Goal: Task Accomplishment & Management: Manage account settings

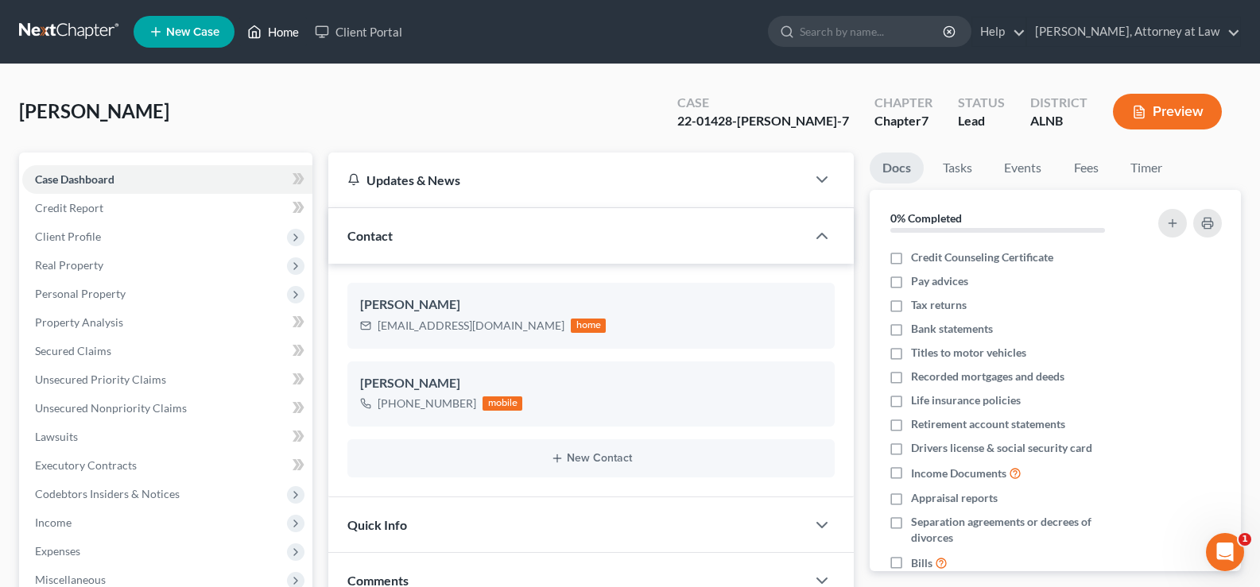
click at [284, 30] on link "Home" at bounding box center [273, 31] width 68 height 29
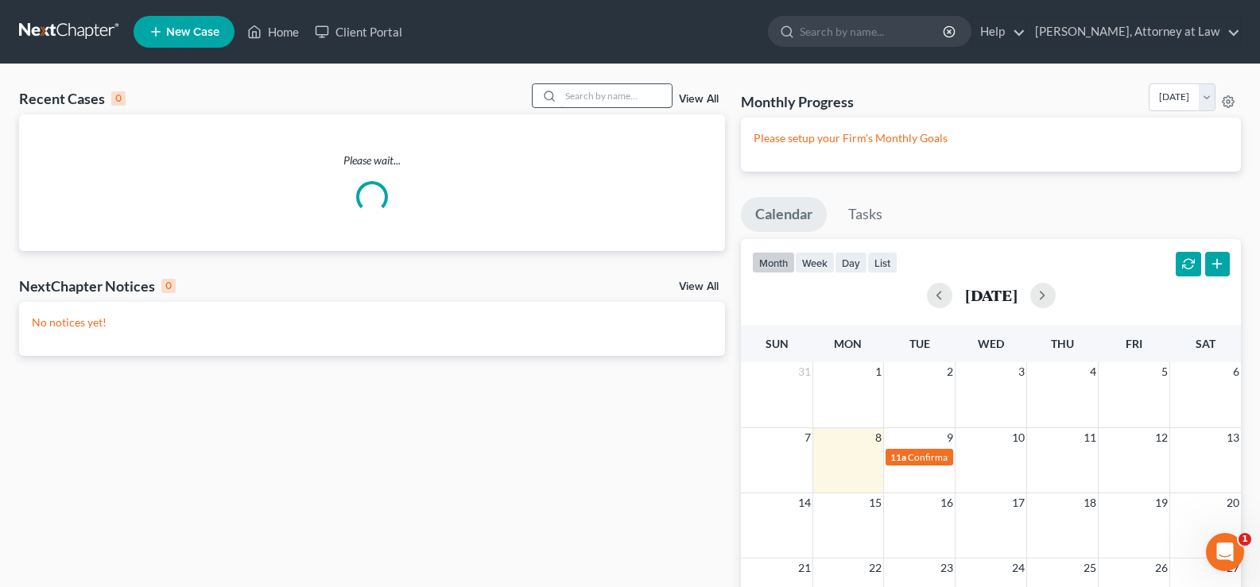
click at [606, 93] on input "search" at bounding box center [615, 95] width 111 height 23
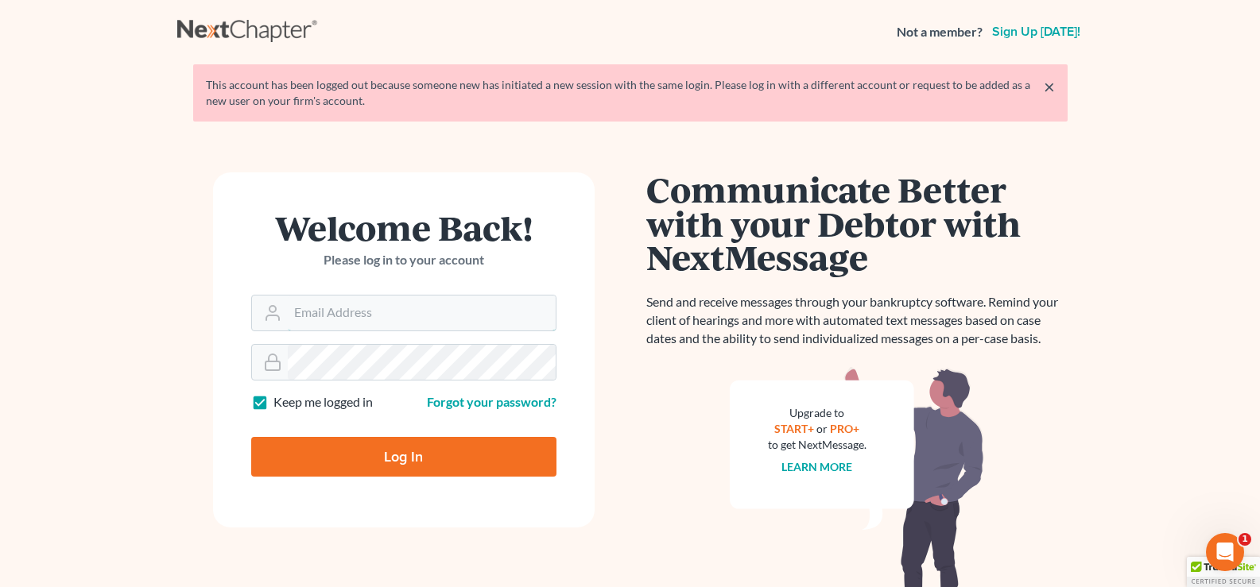
type input "[EMAIL_ADDRESS][DOMAIN_NAME]"
click at [418, 459] on input "Log In" at bounding box center [403, 457] width 305 height 40
type input "Thinking..."
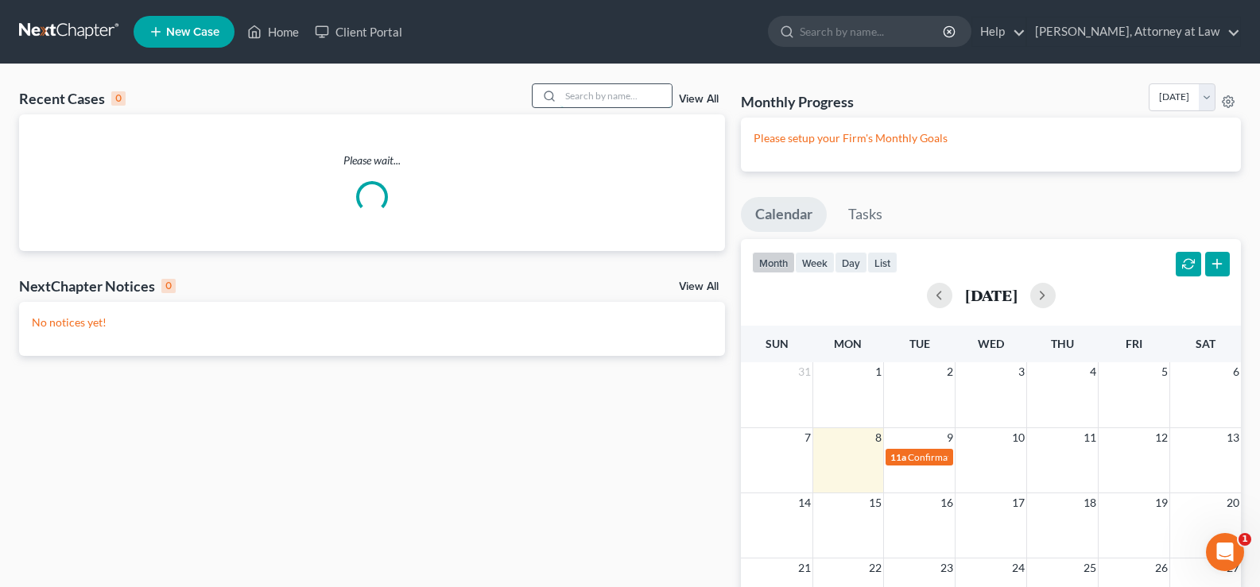
click at [597, 95] on input "search" at bounding box center [615, 95] width 111 height 23
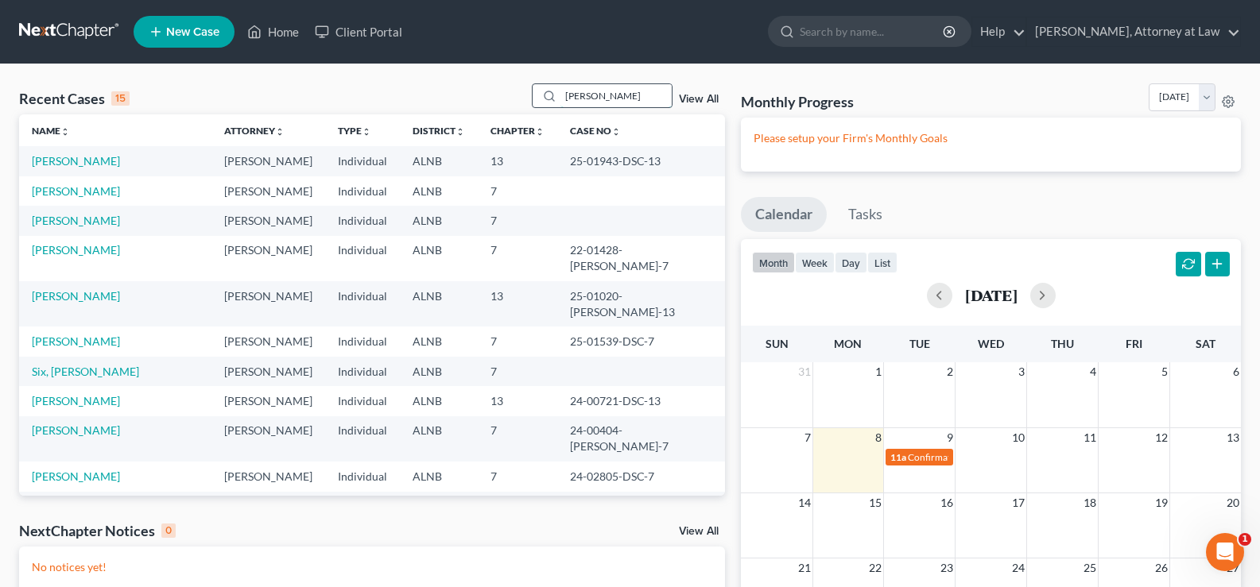
type input "hayward"
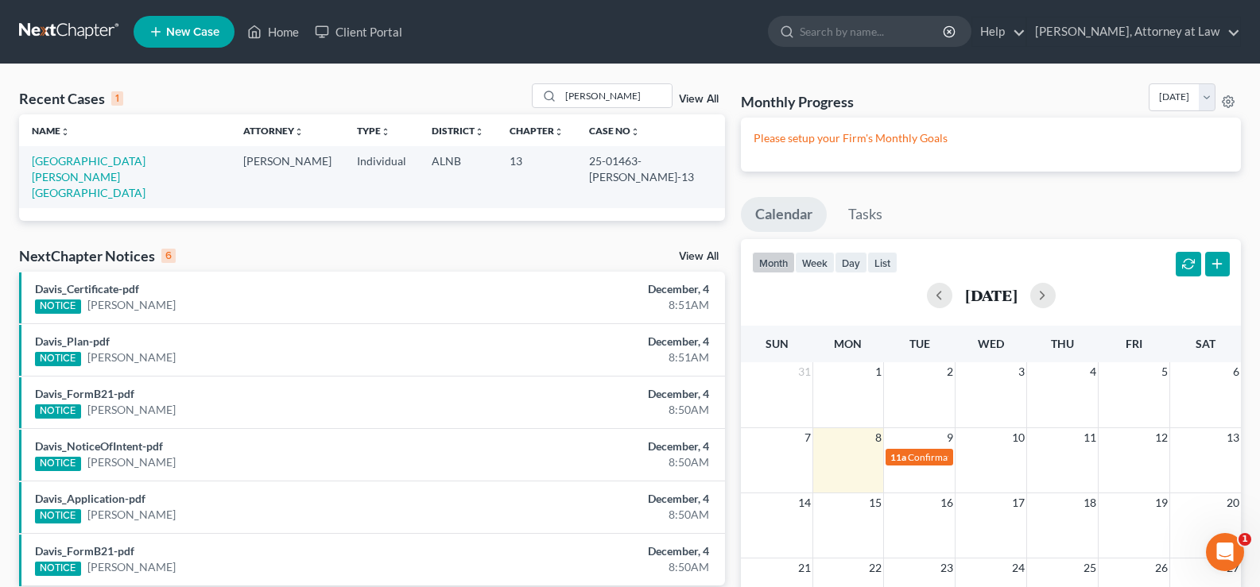
click at [600, 168] on td "25-01463-TOM-13" at bounding box center [650, 176] width 149 height 61
click at [88, 160] on link "Hayward, Alberta" at bounding box center [89, 176] width 114 height 45
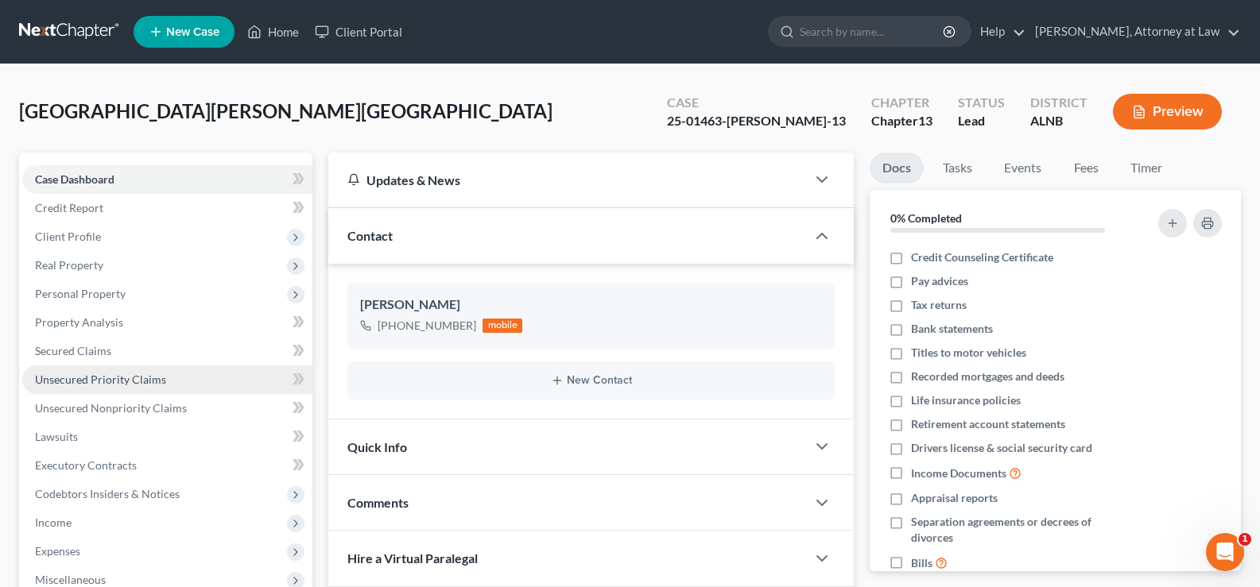
scroll to position [79, 0]
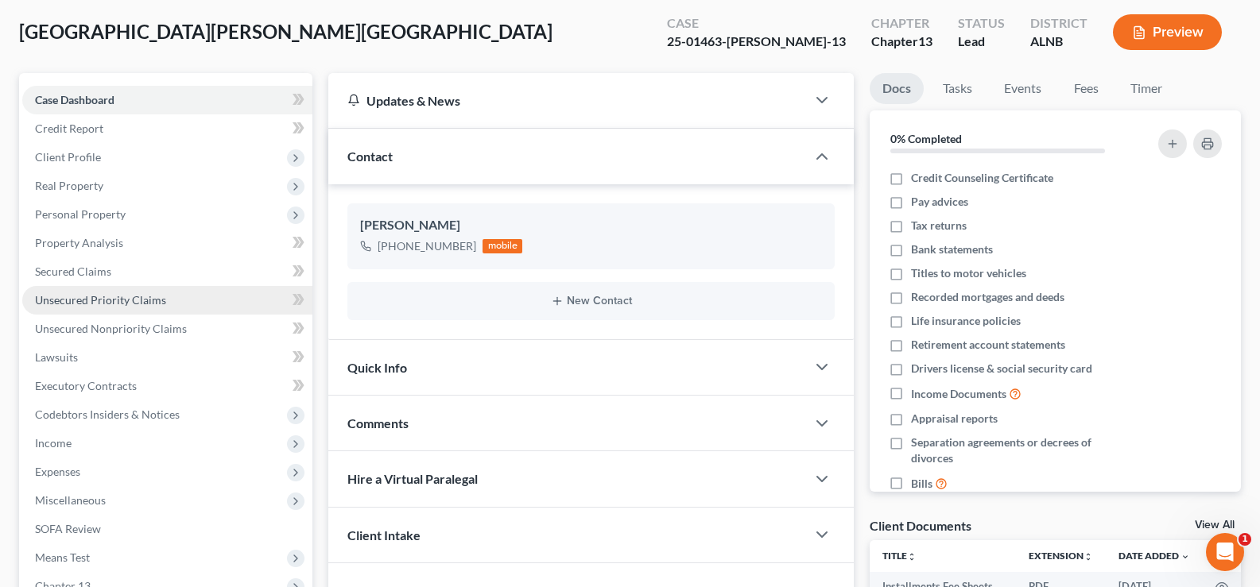
click at [153, 304] on span "Unsecured Priority Claims" at bounding box center [100, 300] width 131 height 14
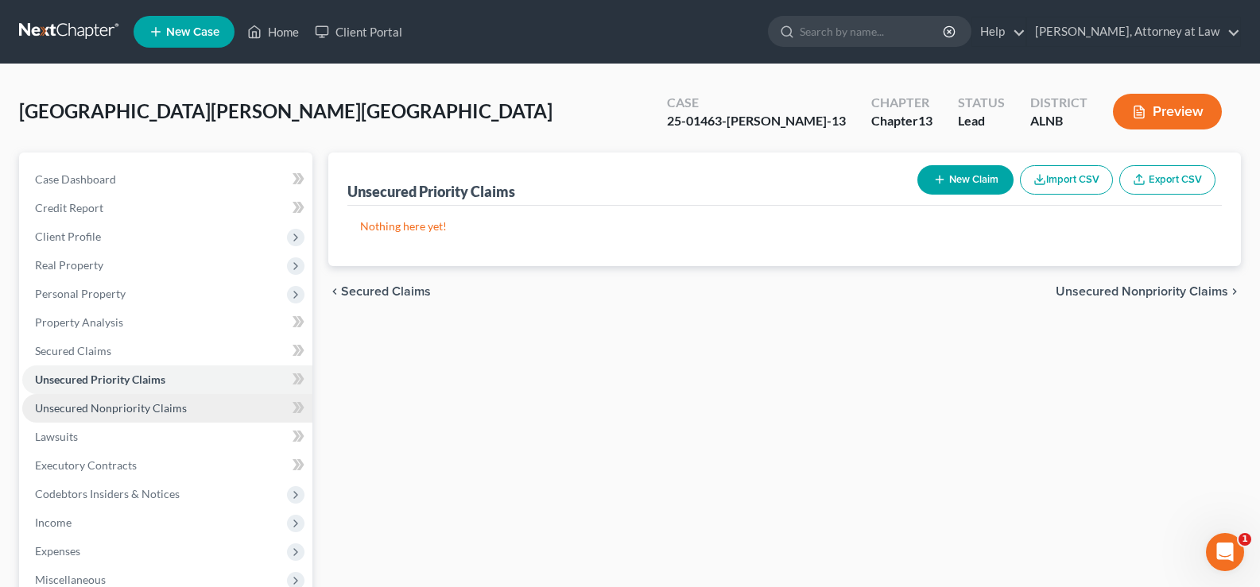
click at [145, 406] on span "Unsecured Nonpriority Claims" at bounding box center [111, 408] width 152 height 14
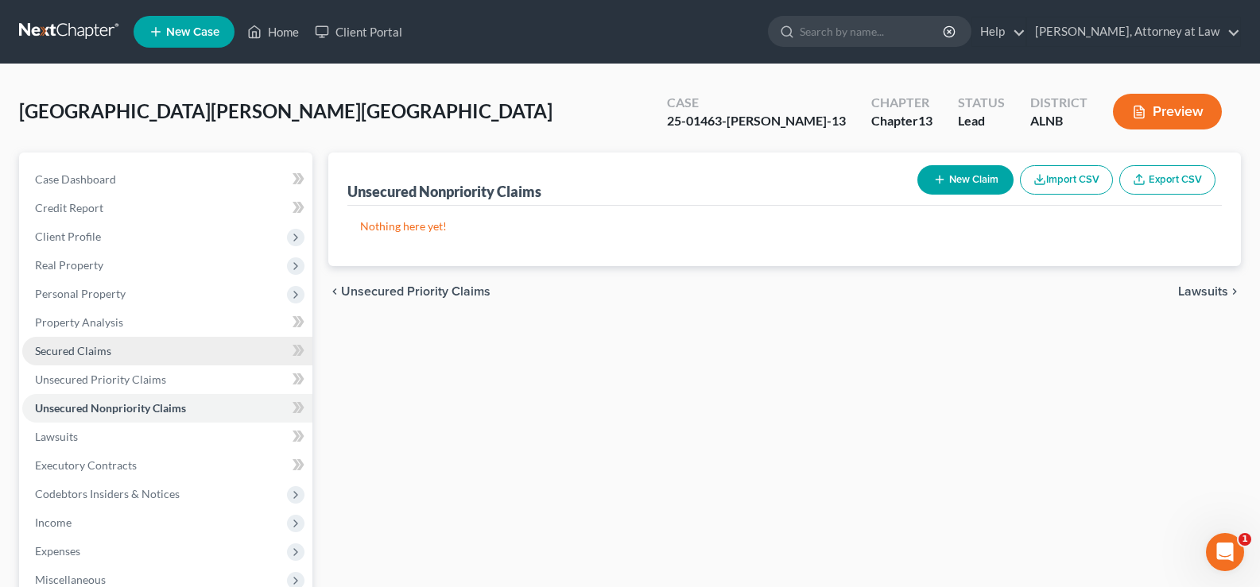
click at [113, 349] on link "Secured Claims" at bounding box center [167, 351] width 290 height 29
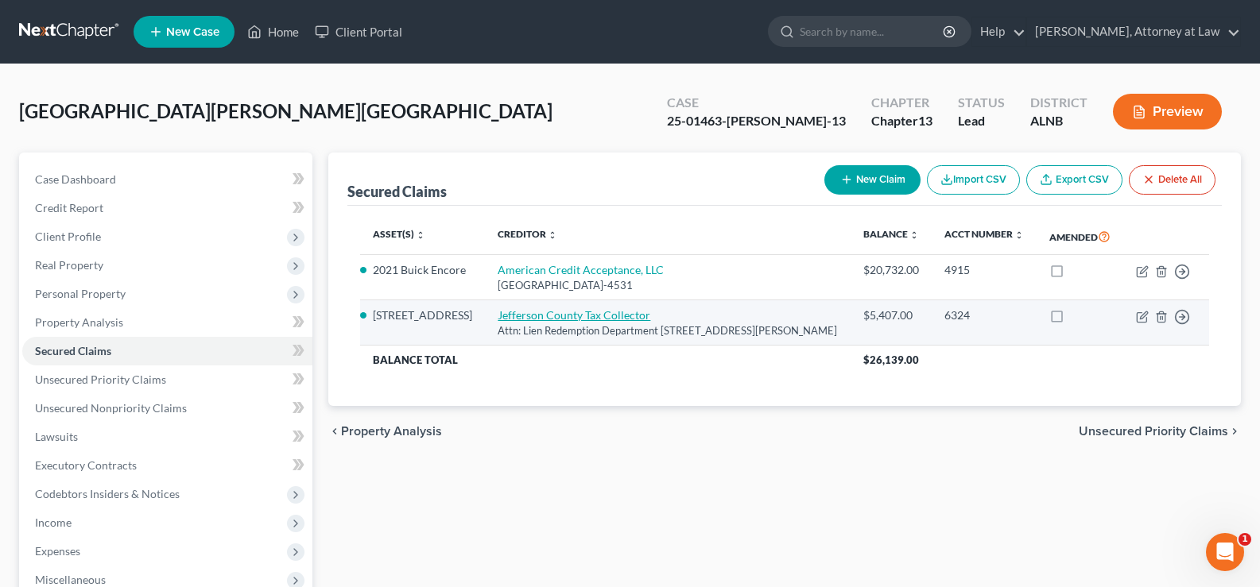
click at [572, 322] on link "Jefferson County Tax Collector" at bounding box center [573, 315] width 153 height 14
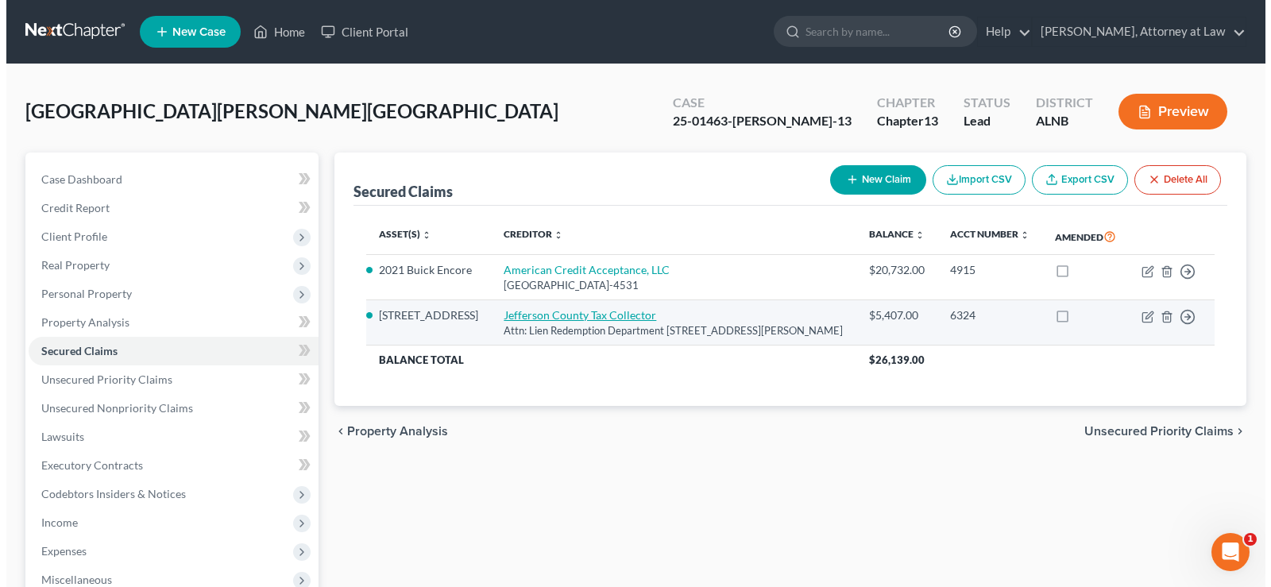
select select "0"
select select "7"
select select "0"
